Goal: Book appointment/travel/reservation

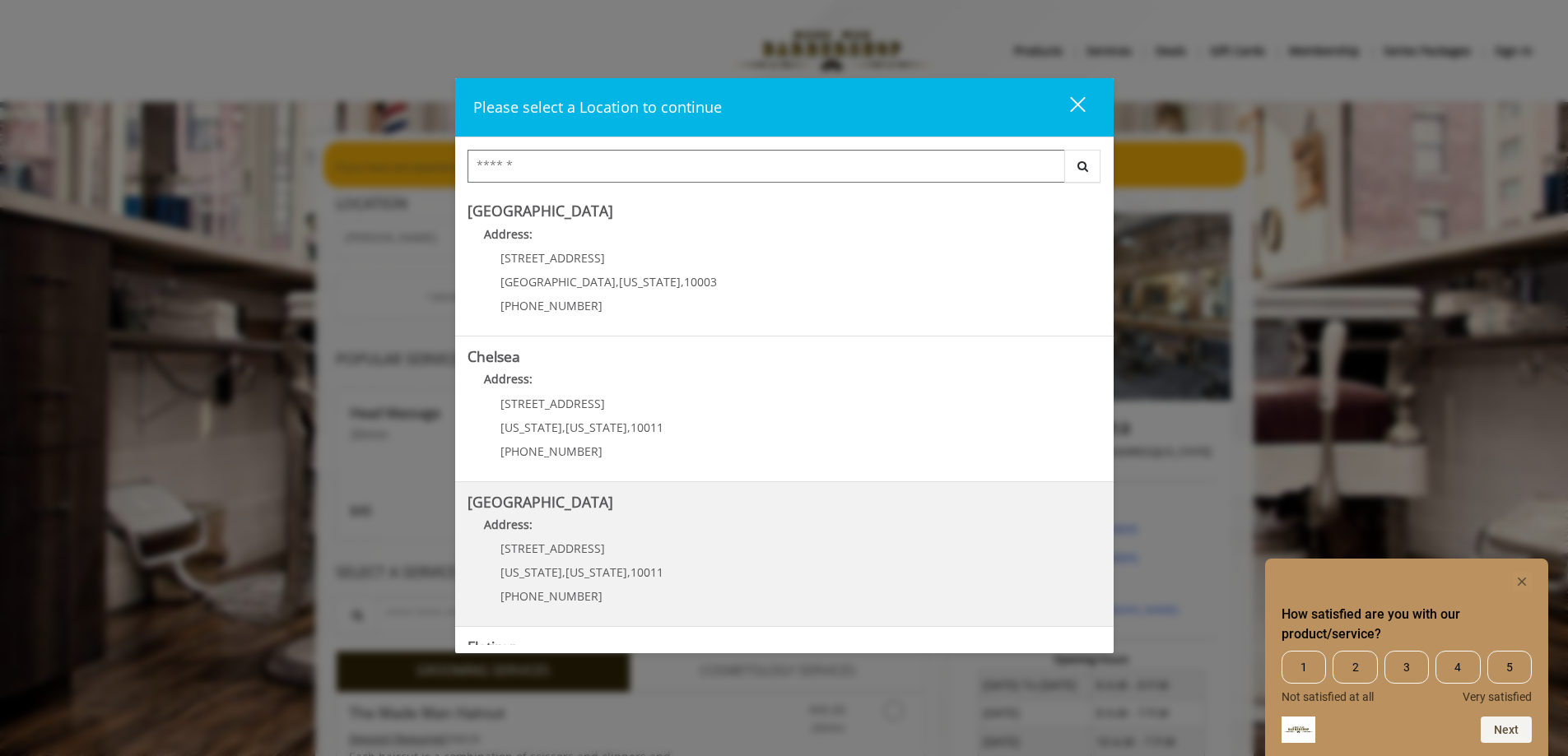
scroll to position [247, 0]
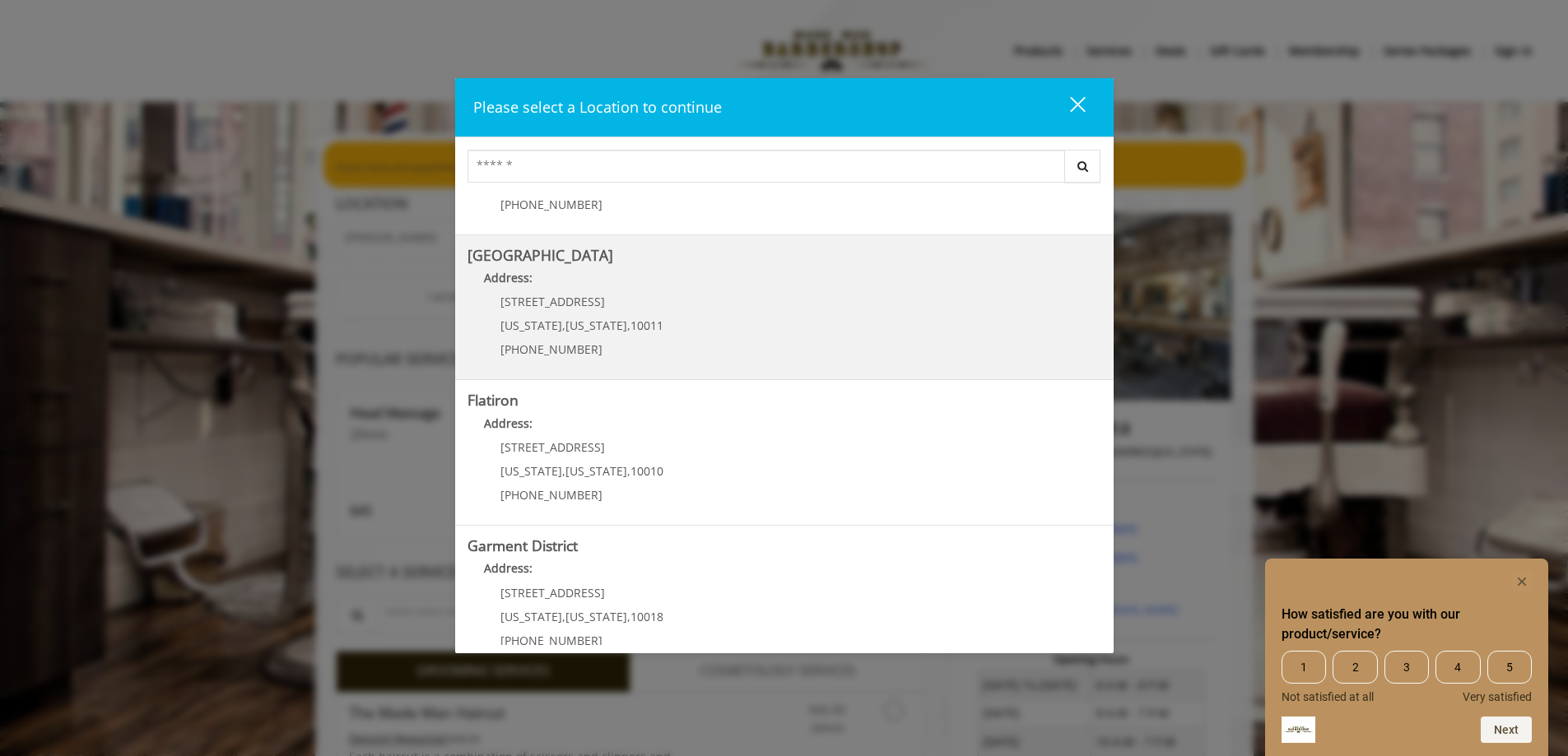
click at [662, 318] on Street "[GEOGRAPHIC_DATA] Address: [STREET_ADDRESS][US_STATE][US_STATE] (646) 850-0041" at bounding box center [784, 307] width 633 height 120
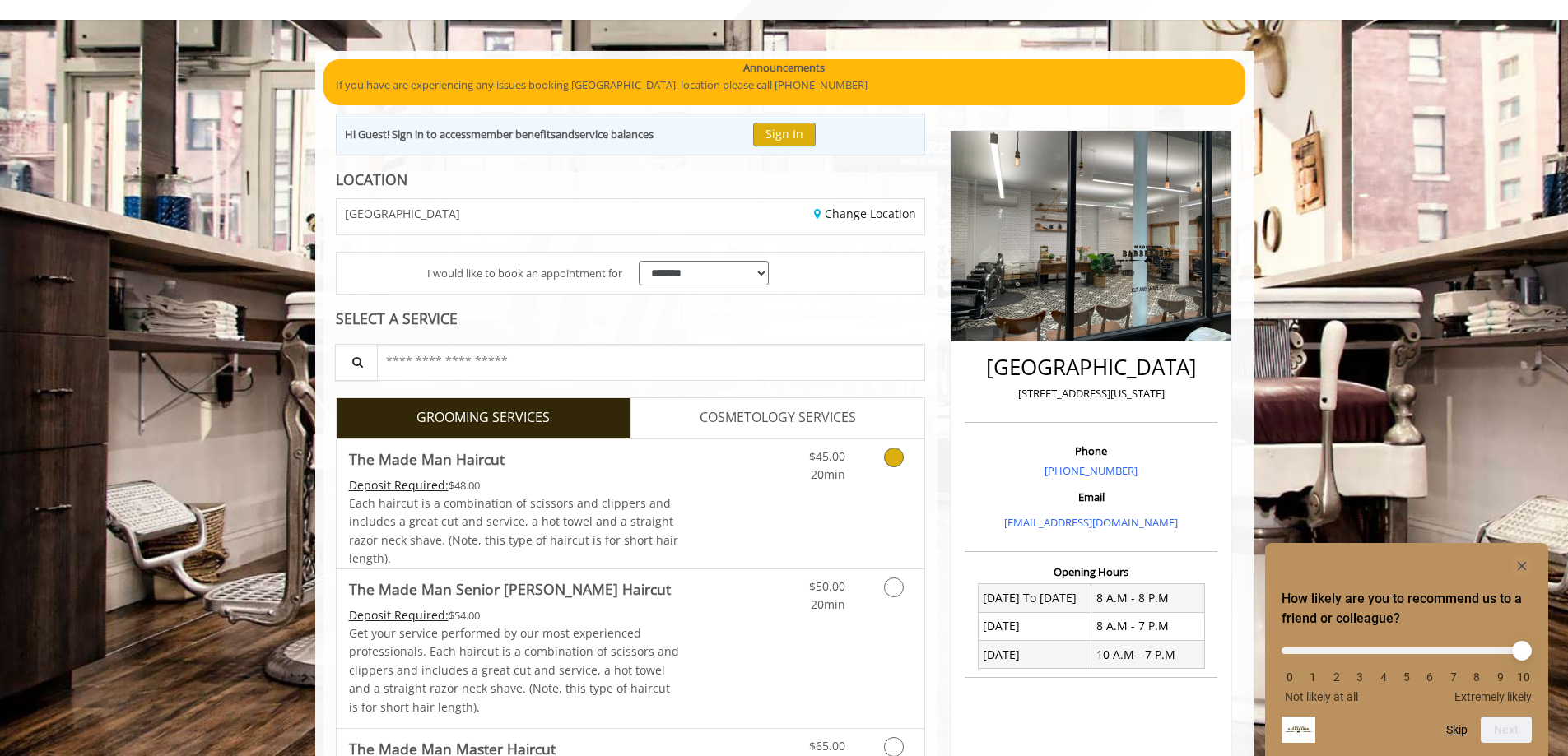
click at [821, 485] on div "$45.00 20min" at bounding box center [850, 504] width 147 height 129
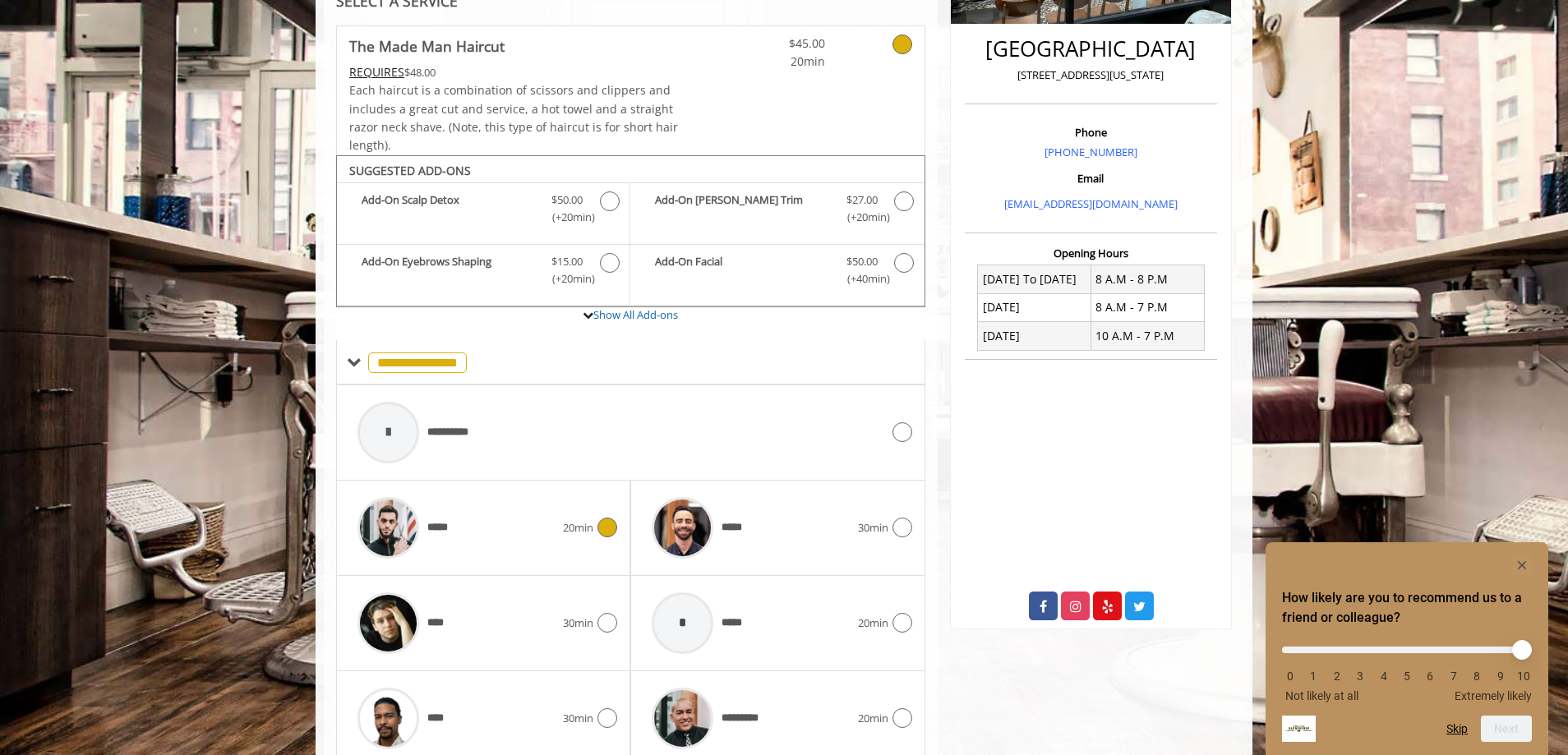
scroll to position [470, 0]
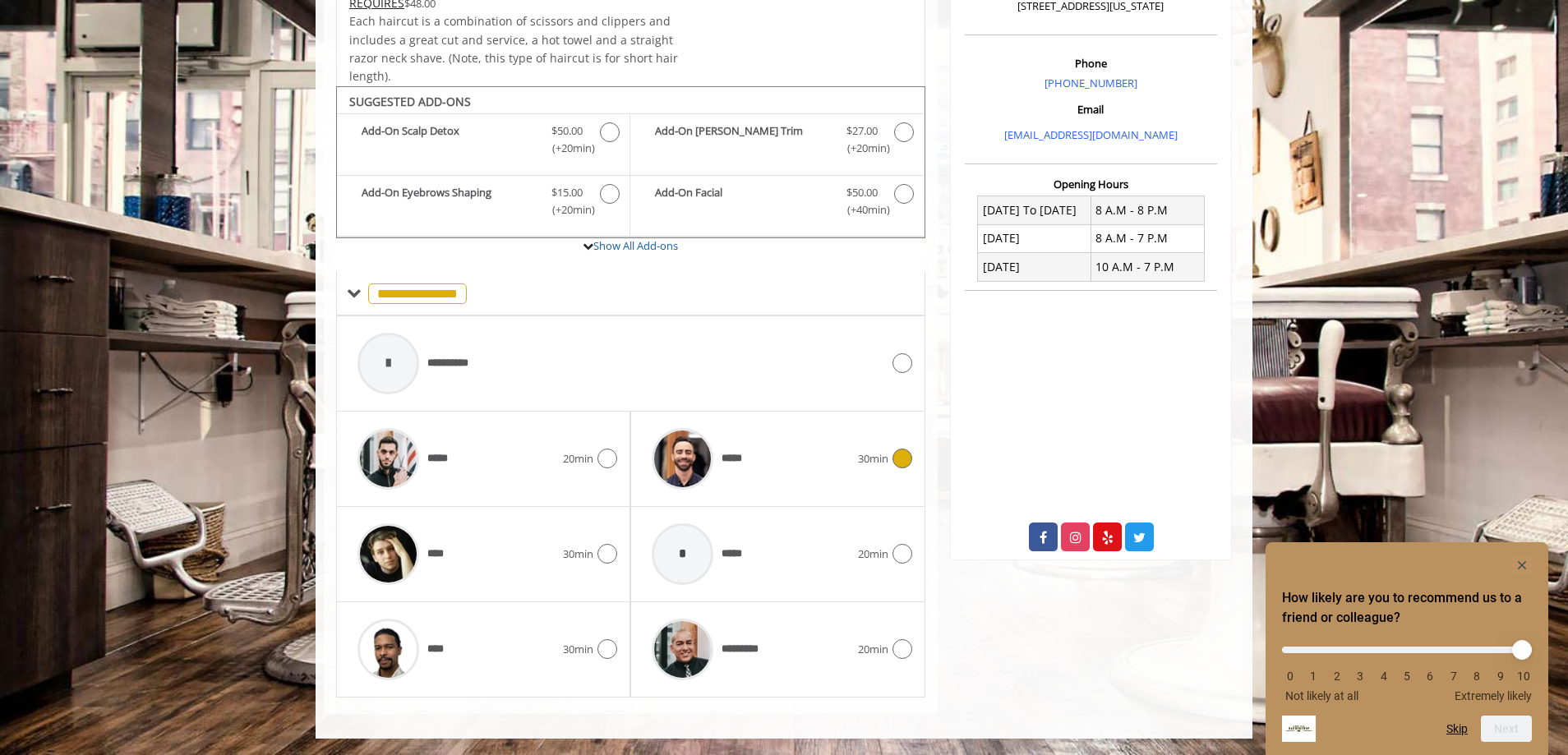
click at [772, 431] on div "*****" at bounding box center [751, 459] width 214 height 78
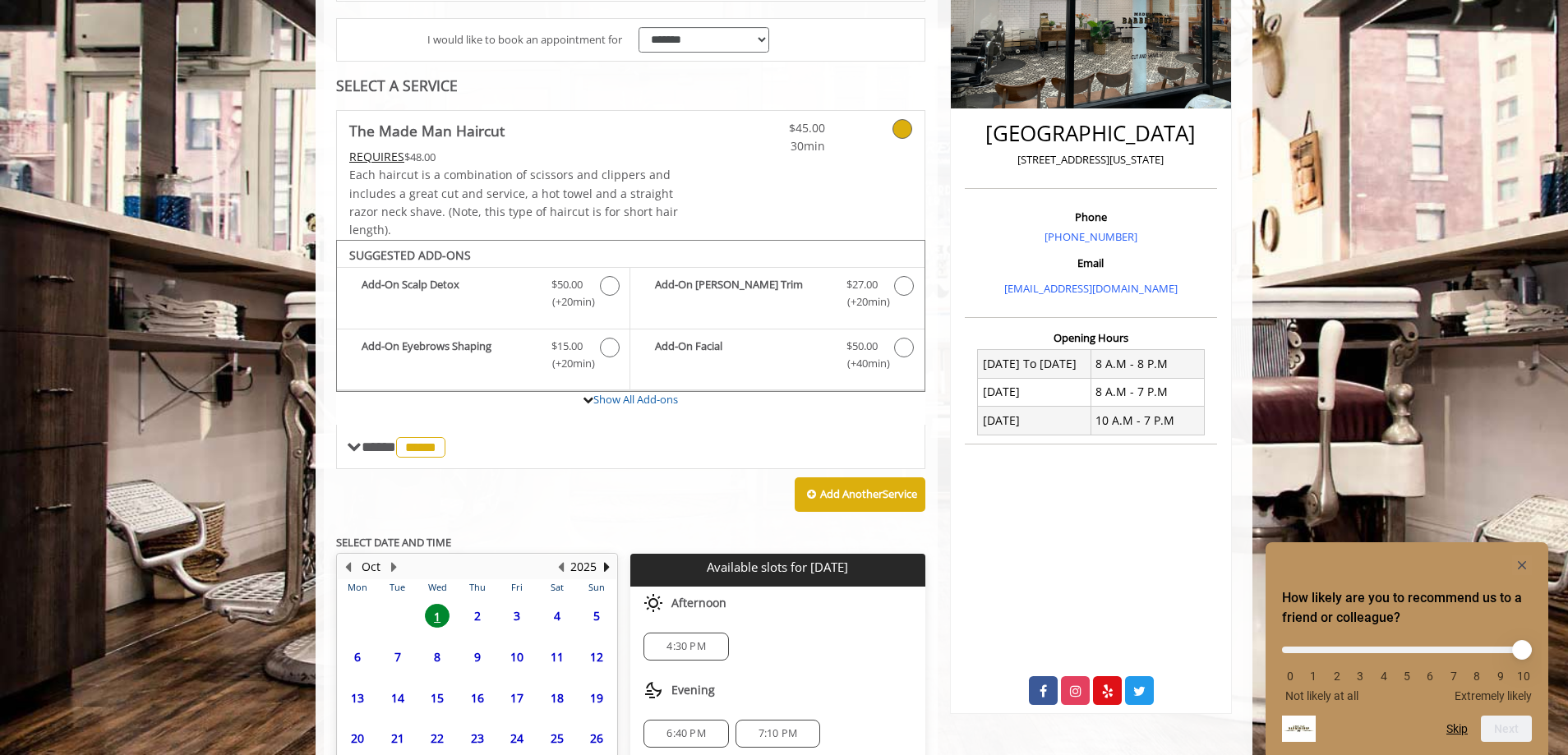
scroll to position [452, 0]
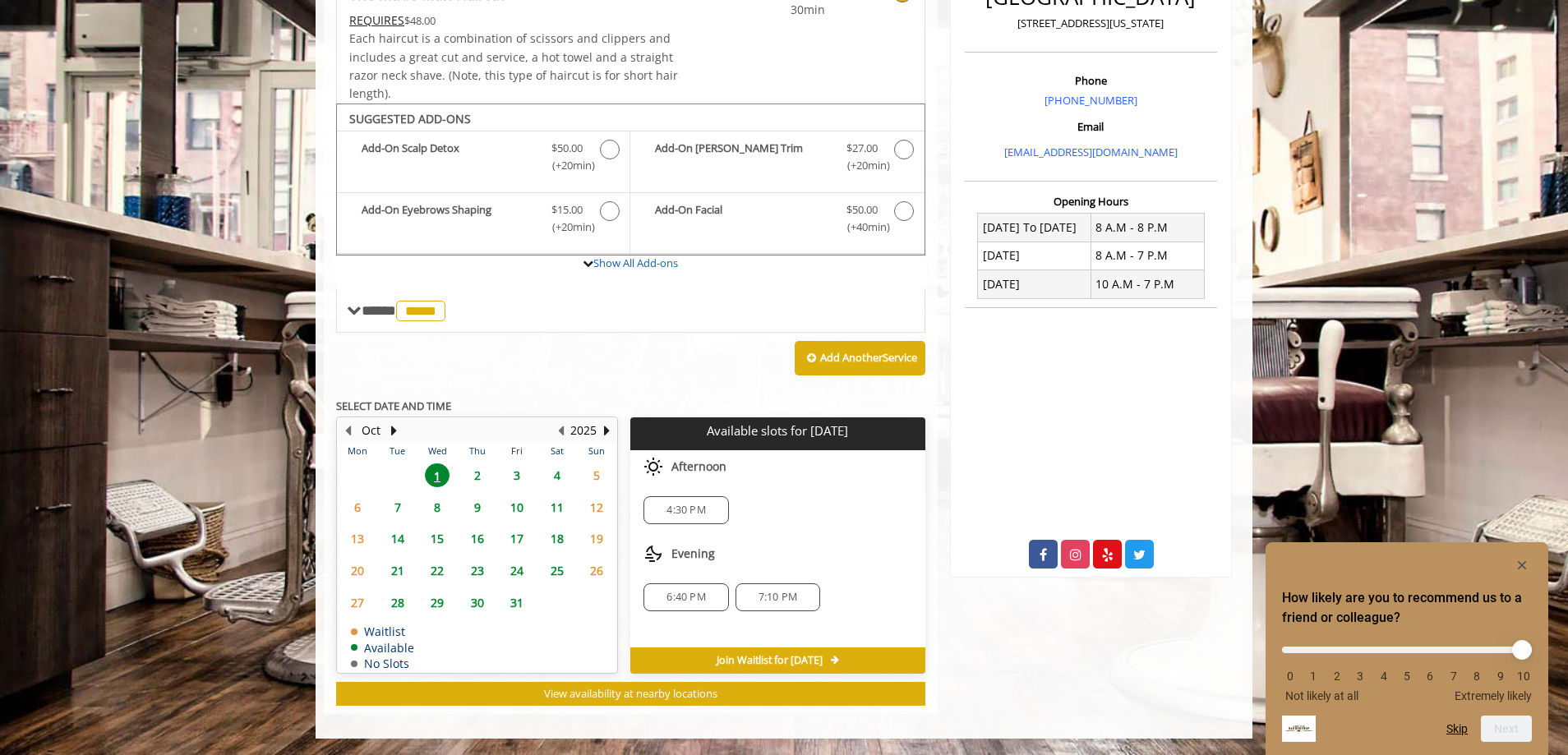
click at [398, 508] on span "7" at bounding box center [398, 508] width 25 height 24
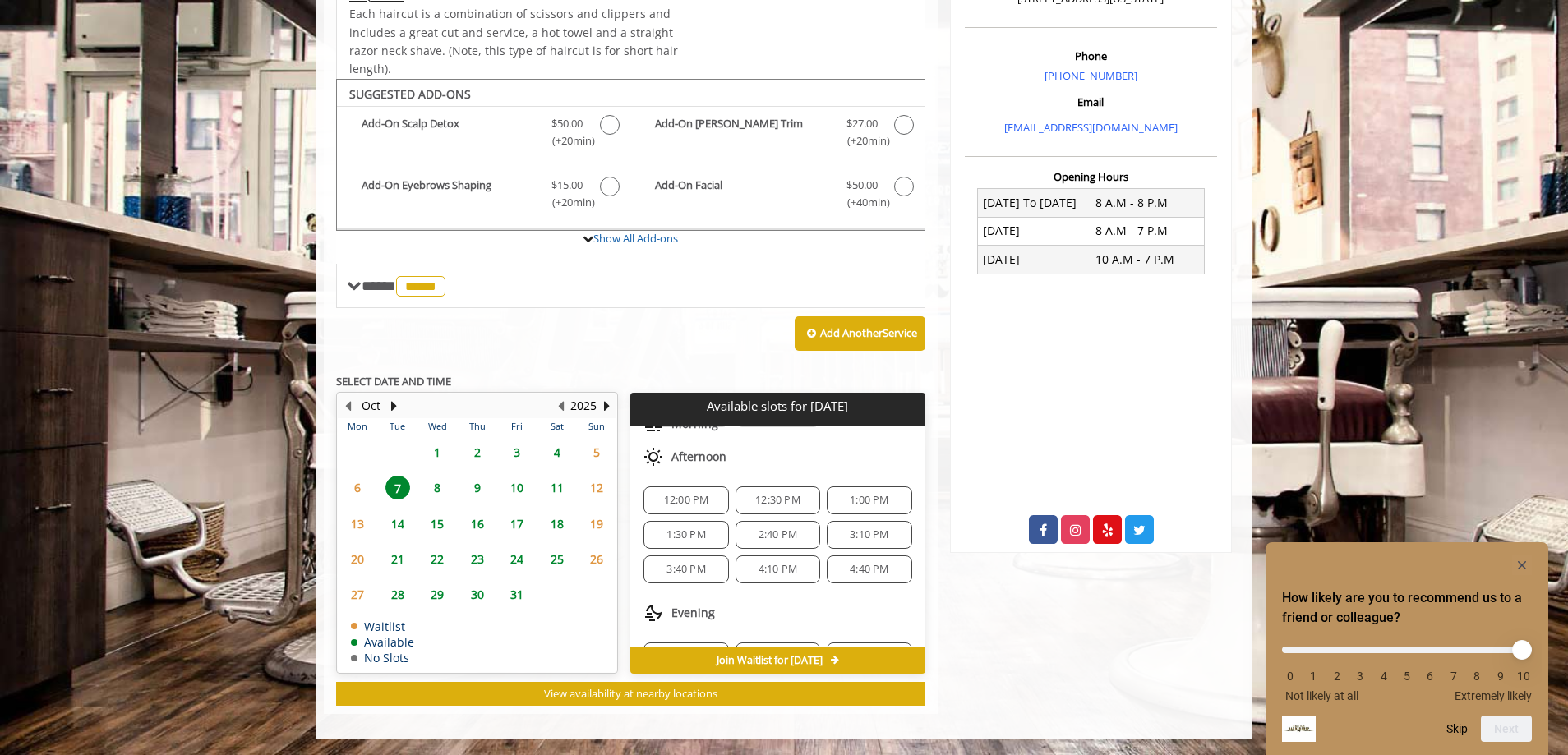
scroll to position [212, 0]
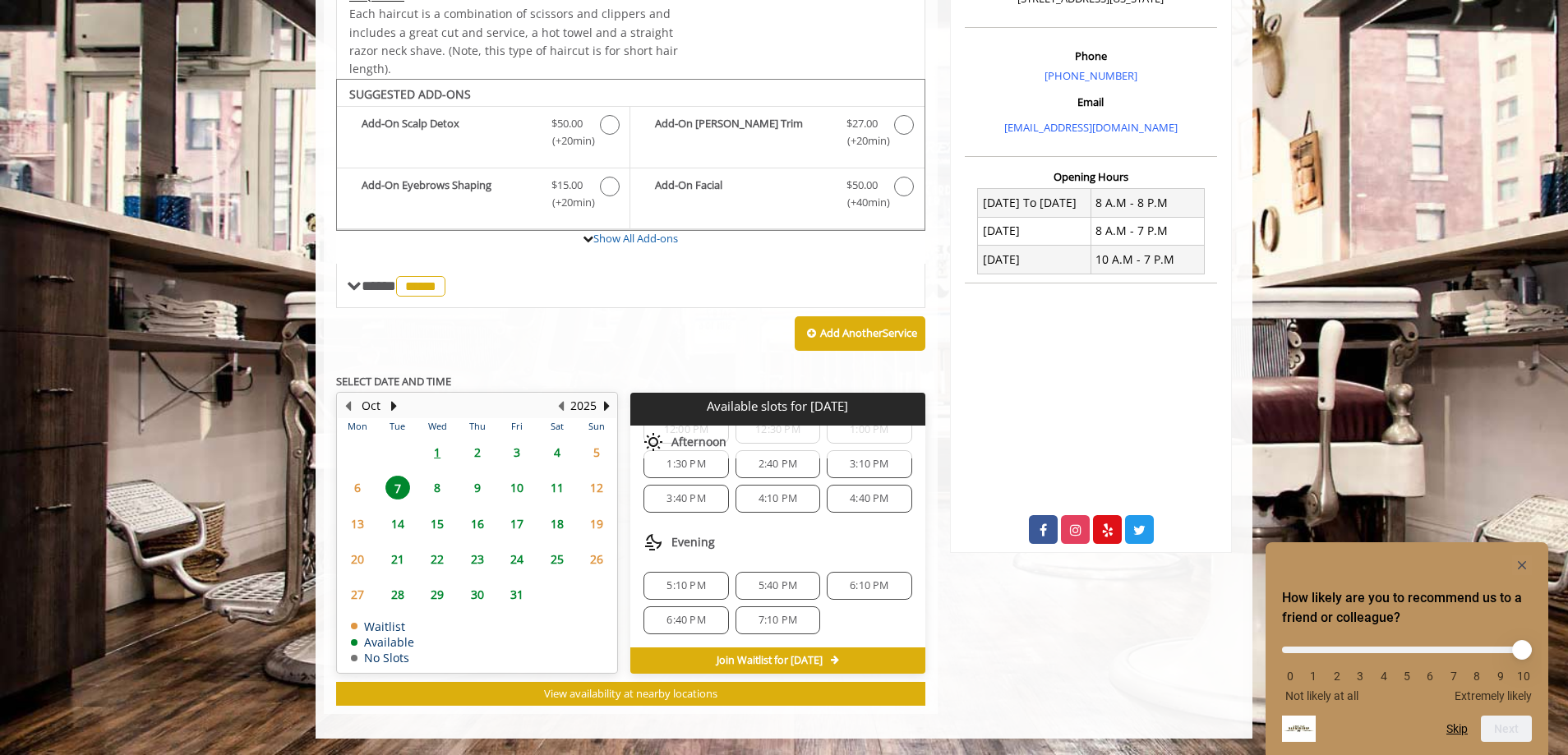
click at [850, 504] on span "4:40 PM" at bounding box center [869, 499] width 38 height 13
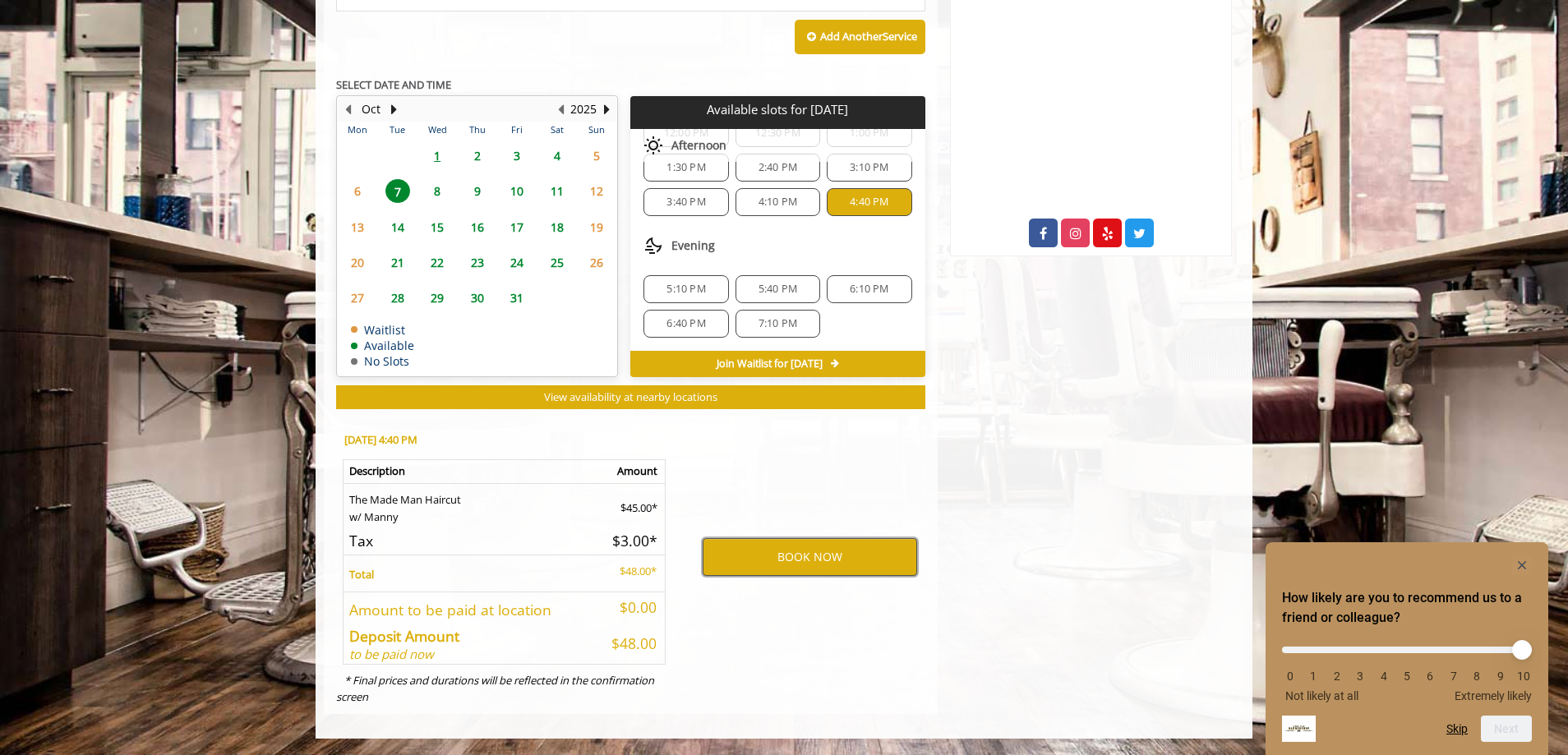
click at [804, 547] on button "BOOK NOW" at bounding box center [809, 557] width 215 height 38
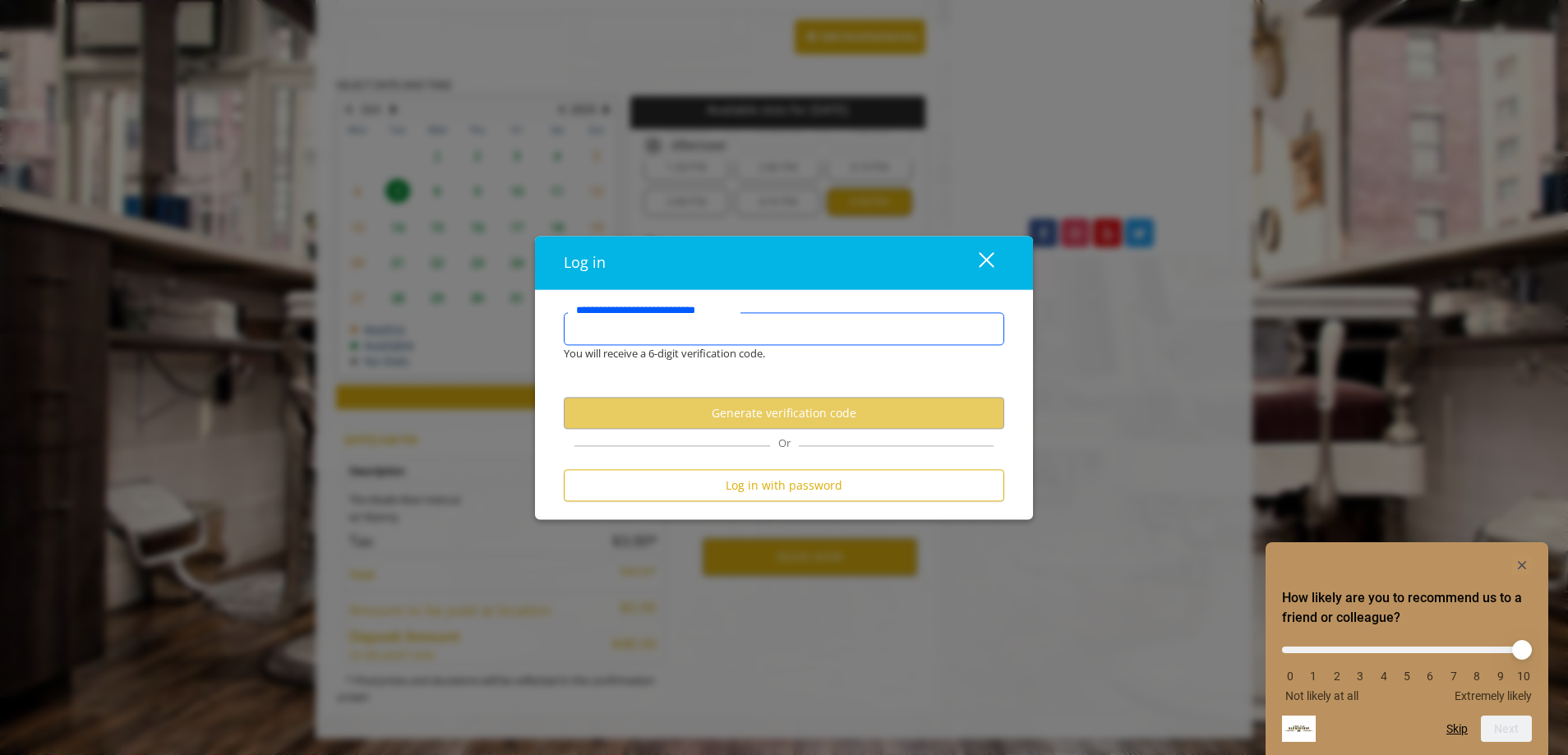
click at [771, 337] on input "**********" at bounding box center [784, 330] width 441 height 33
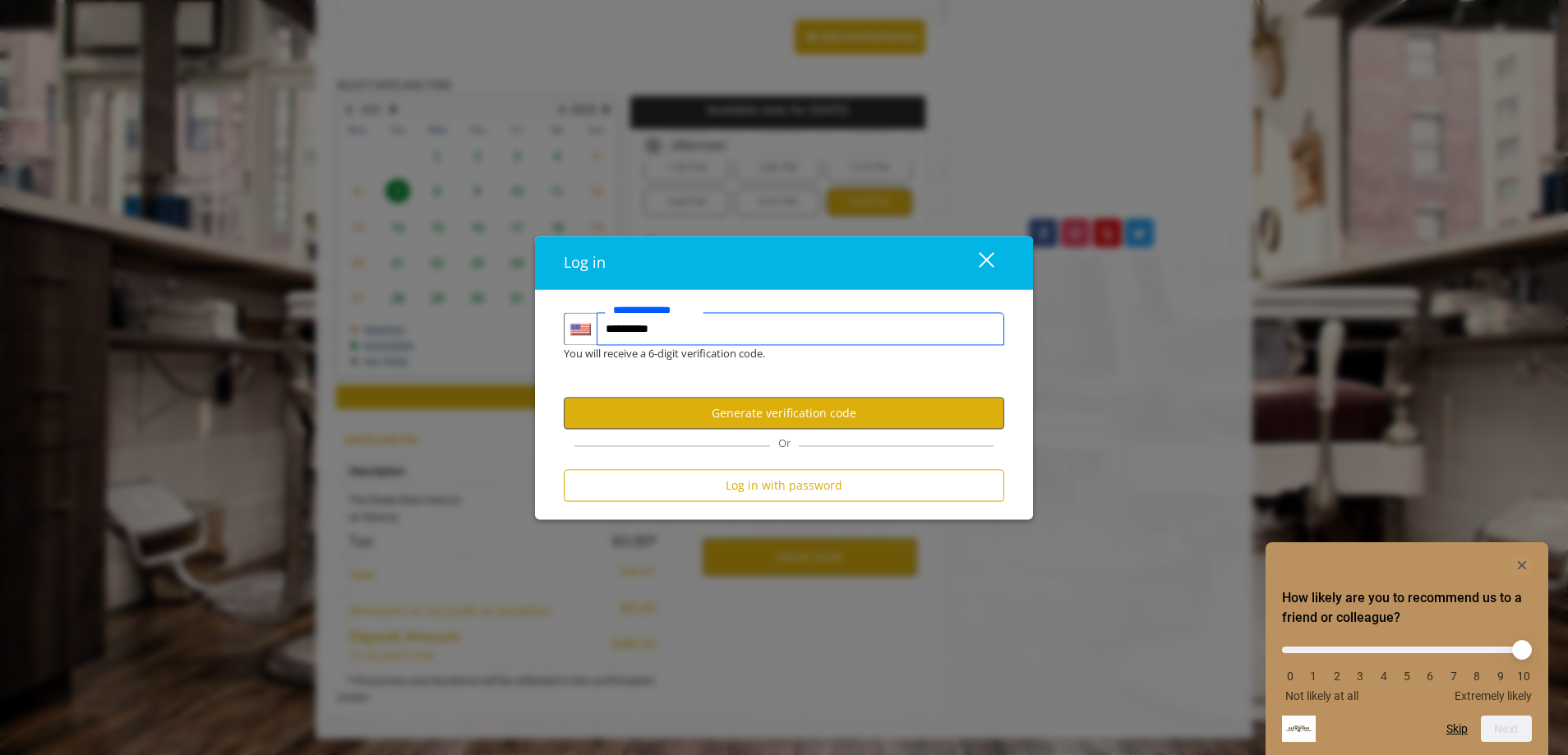
type input "**********"
click at [733, 411] on button "Generate verification code" at bounding box center [784, 414] width 441 height 32
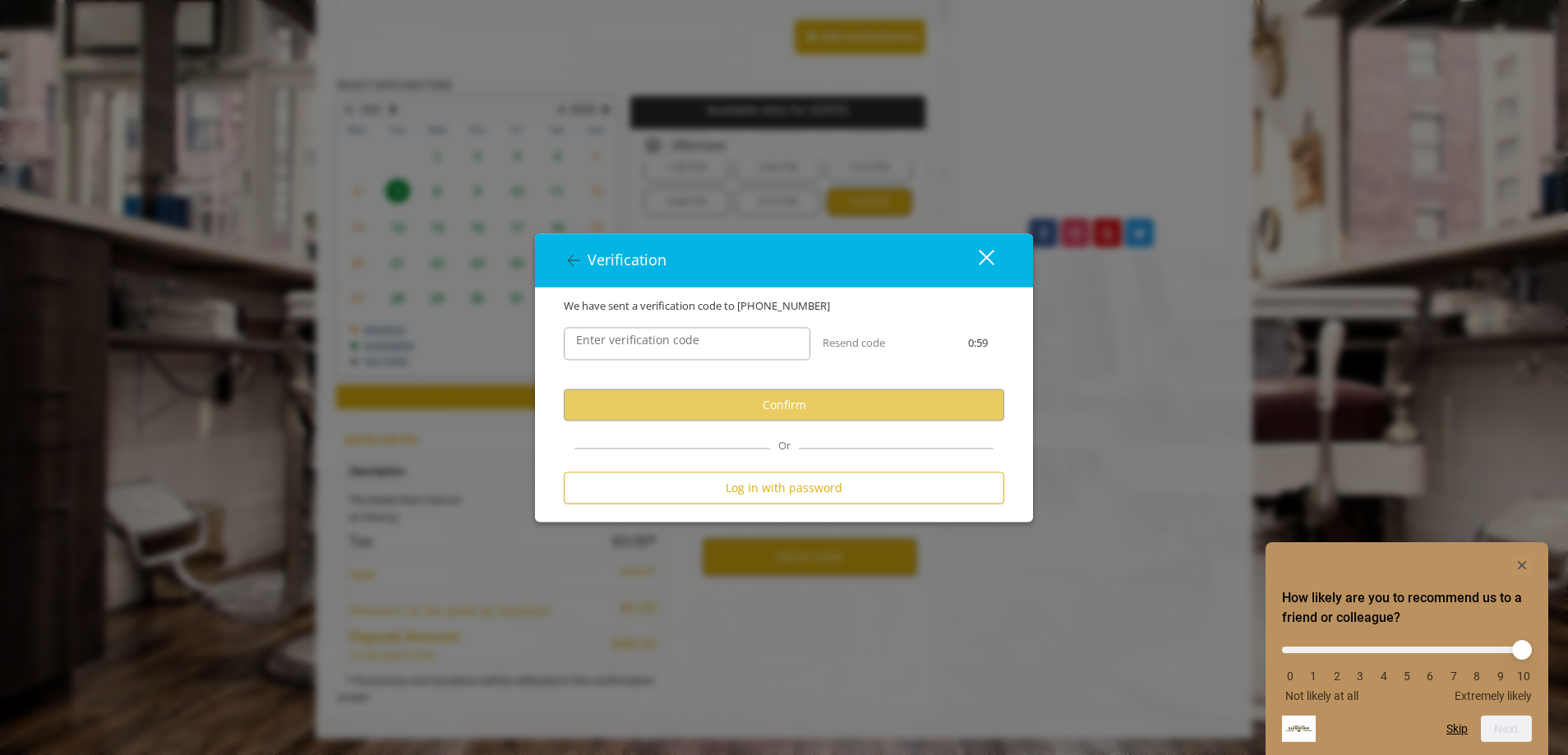
scroll to position [0, 0]
click at [730, 343] on input "Enter verification code" at bounding box center [687, 344] width 246 height 33
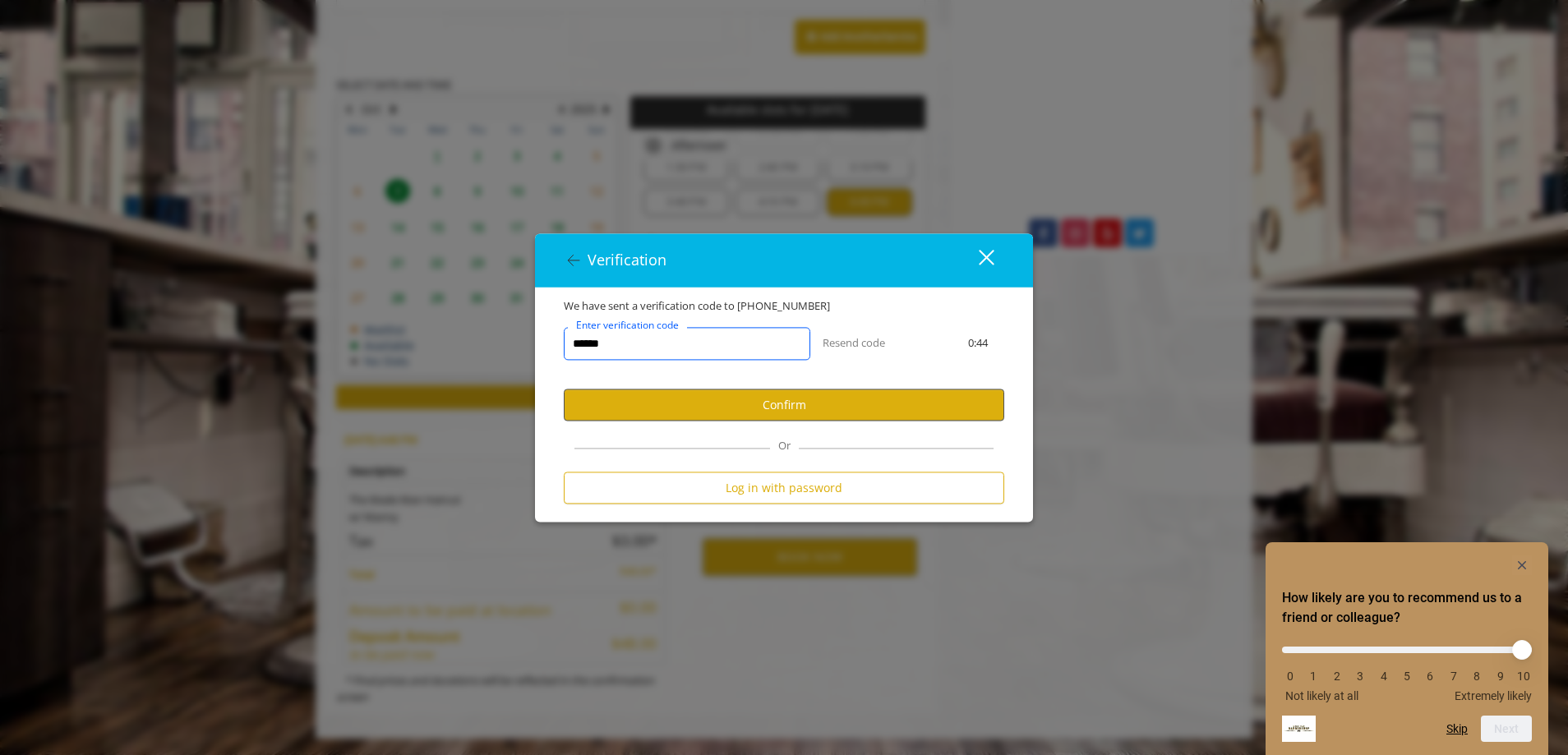
type input "******"
click at [805, 397] on button "Confirm" at bounding box center [784, 406] width 441 height 32
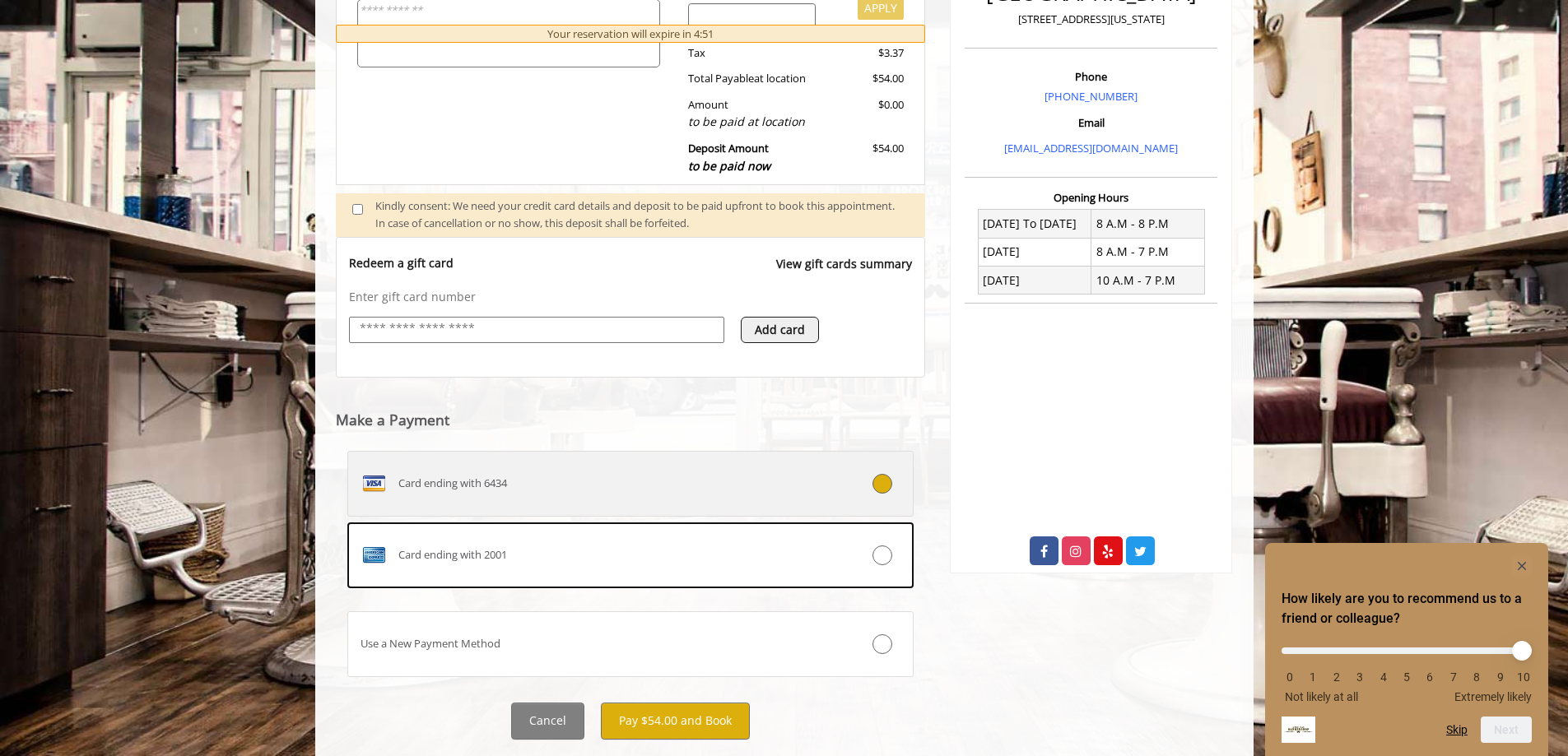
scroll to position [497, 0]
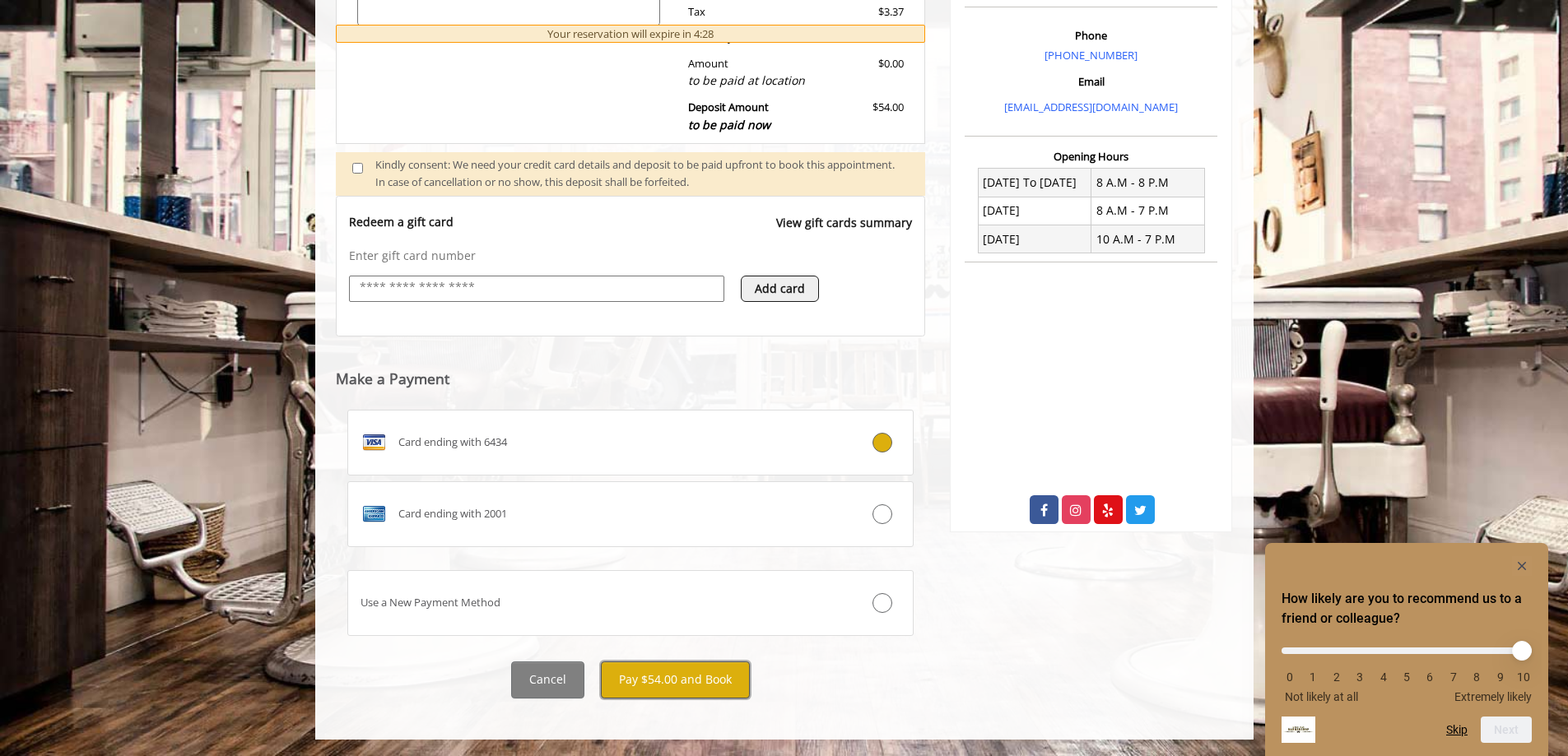
click at [690, 684] on button "Pay $54.00 and Book" at bounding box center [674, 680] width 149 height 37
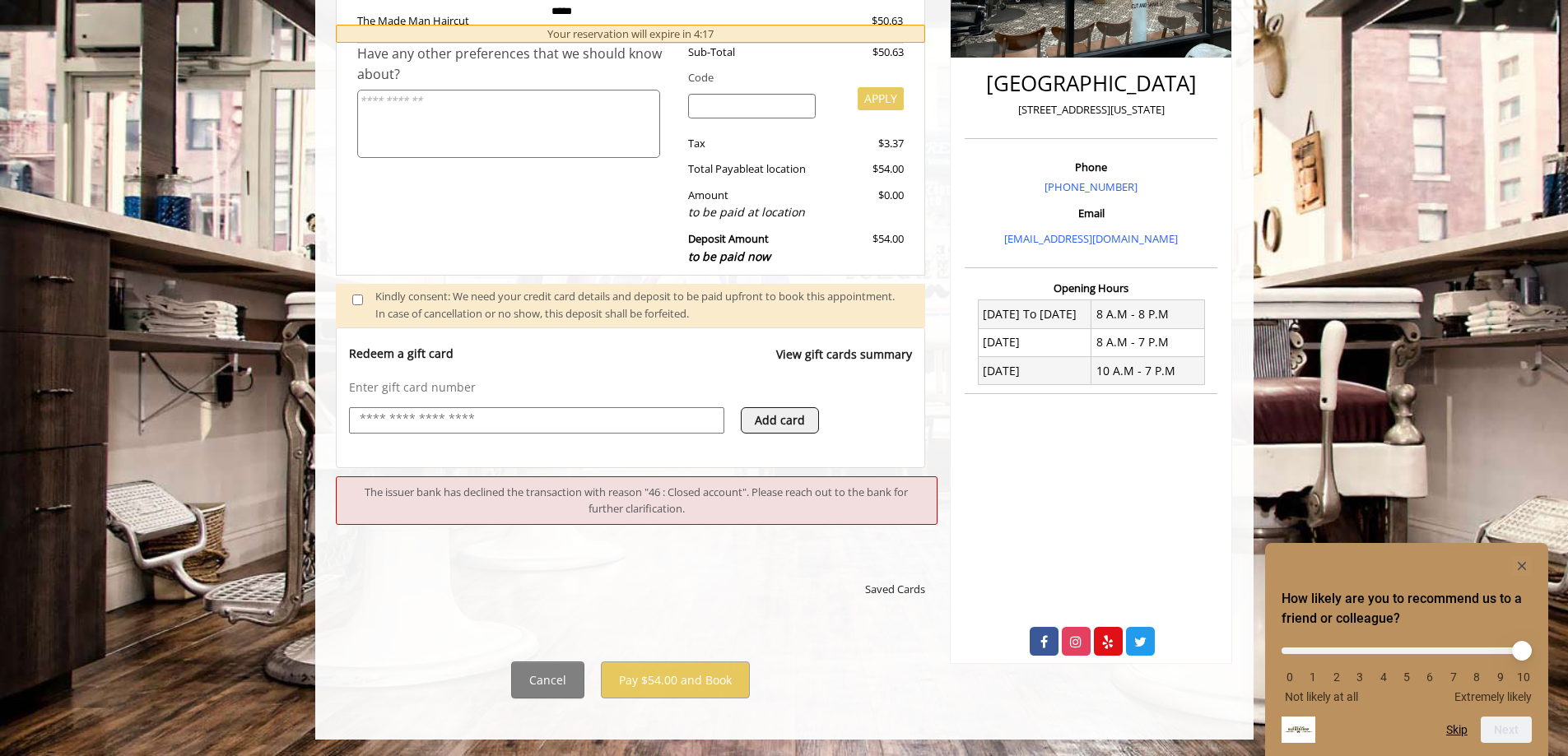
scroll to position [381, 0]
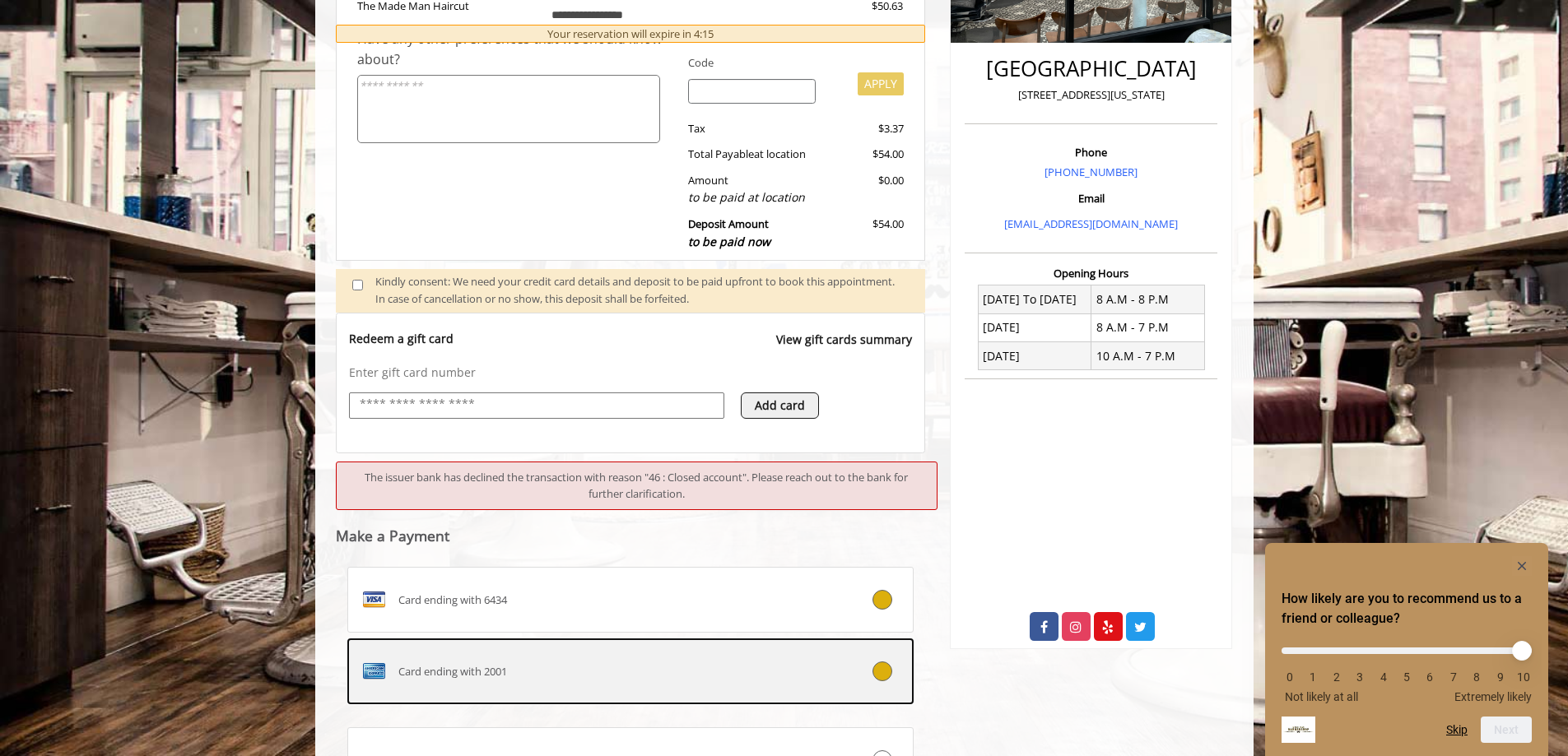
click at [811, 682] on div "Card ending with 2001" at bounding box center [583, 671] width 471 height 26
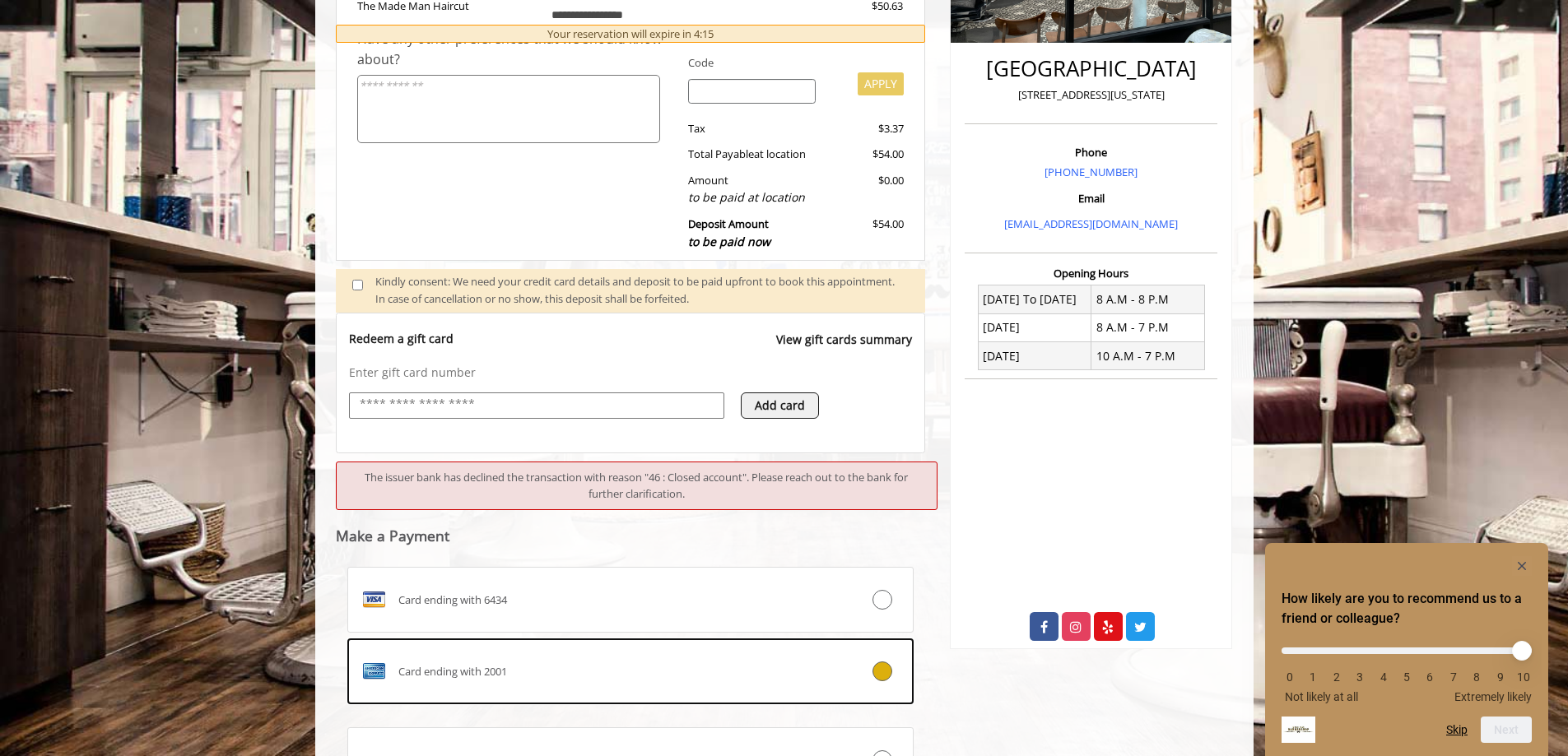
scroll to position [429, 0]
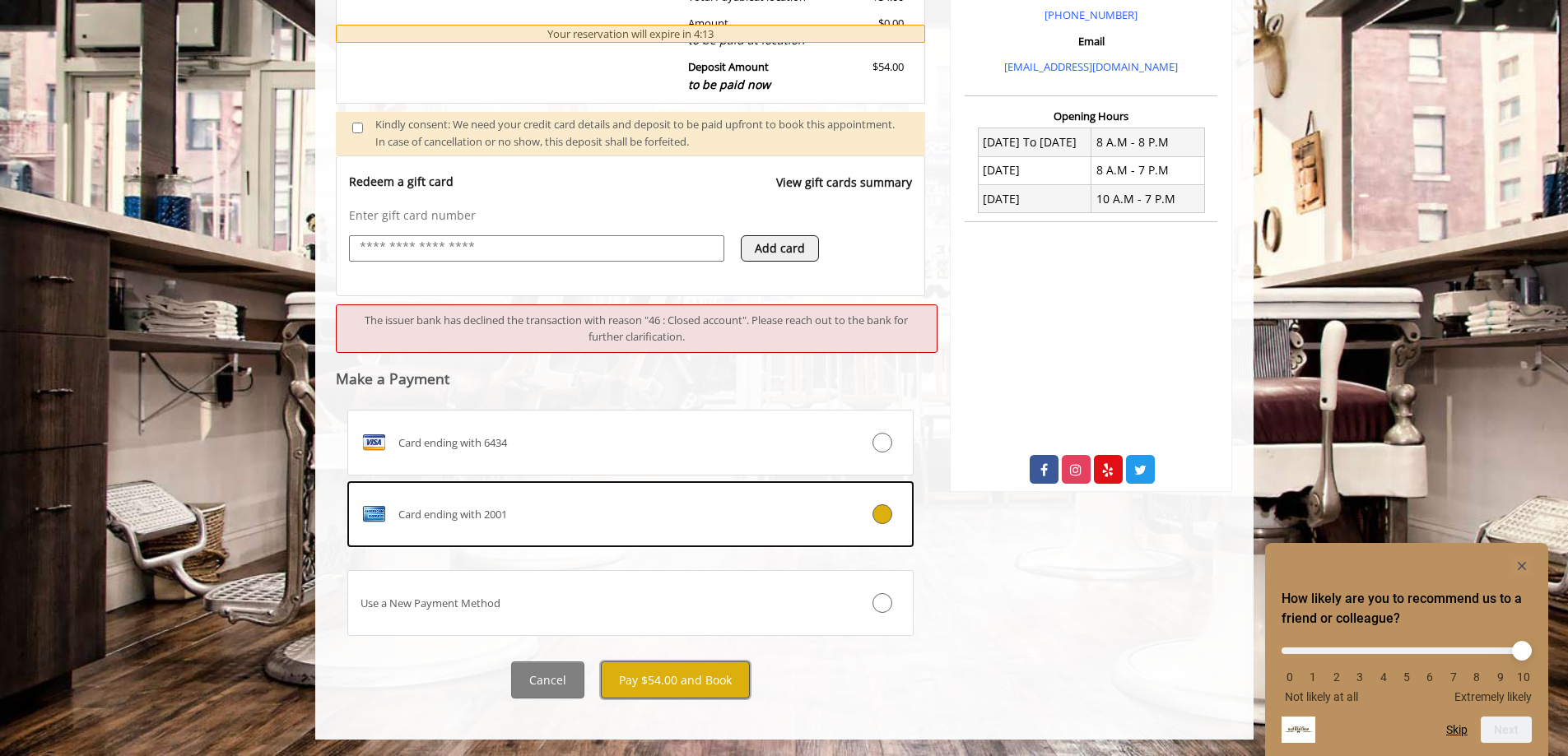
click at [645, 675] on button "Pay $54.00 and Book" at bounding box center [674, 680] width 149 height 37
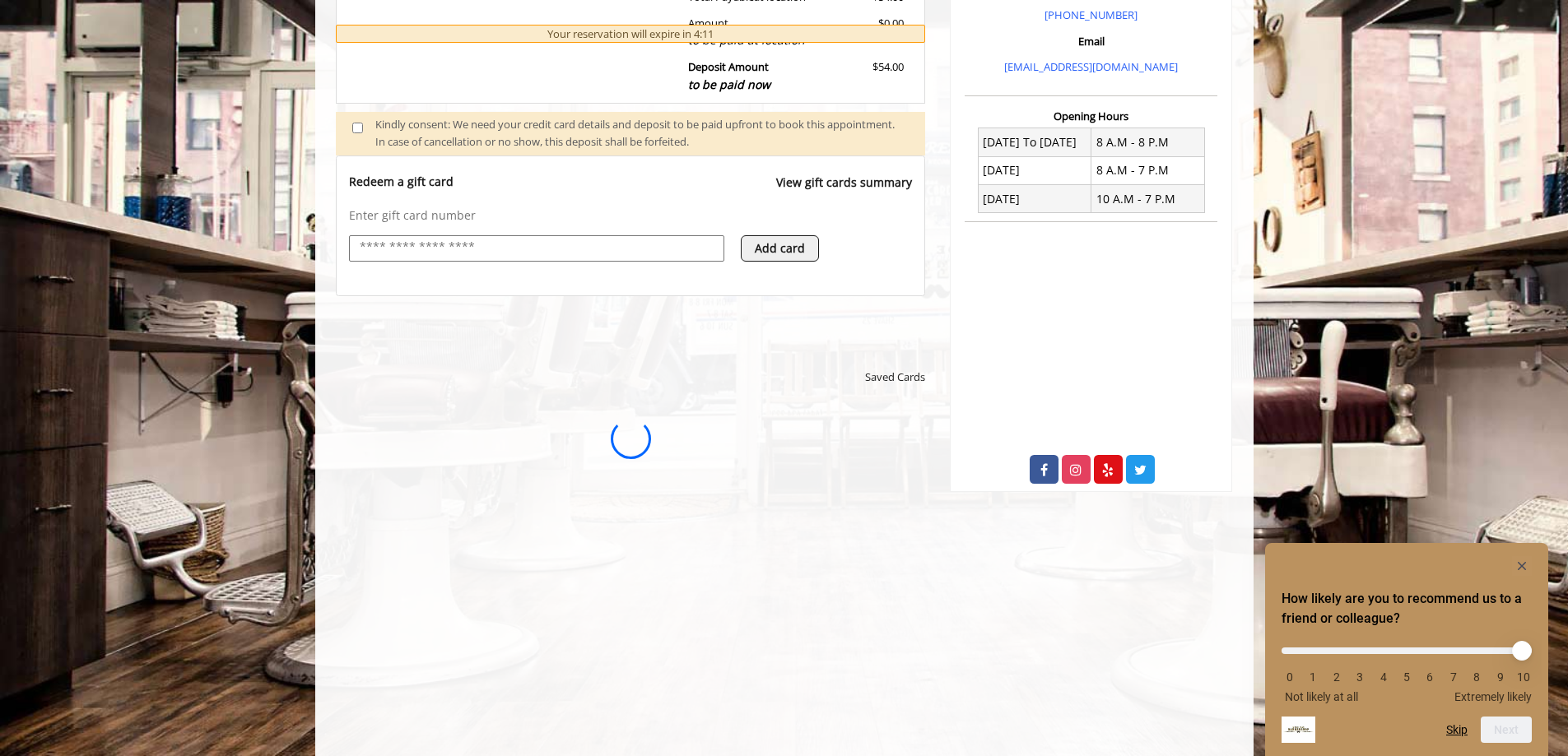
scroll to position [0, 0]
